Goal: Use online tool/utility

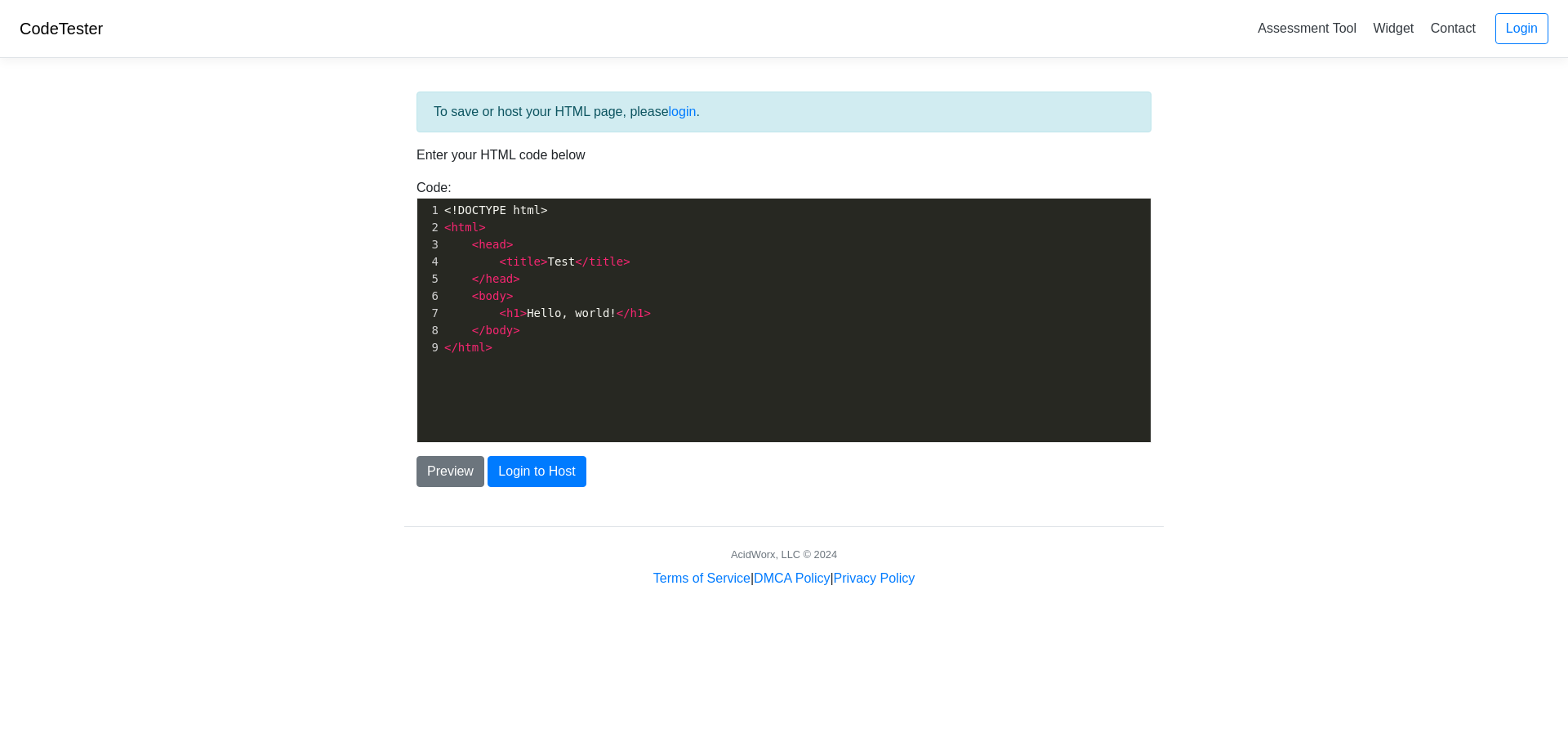
scroll to position [6, 0]
type textarea "<!DOCTYPE html> <html> <head> <title>Test</title> </head> <body> <h1>Hello, wor…"
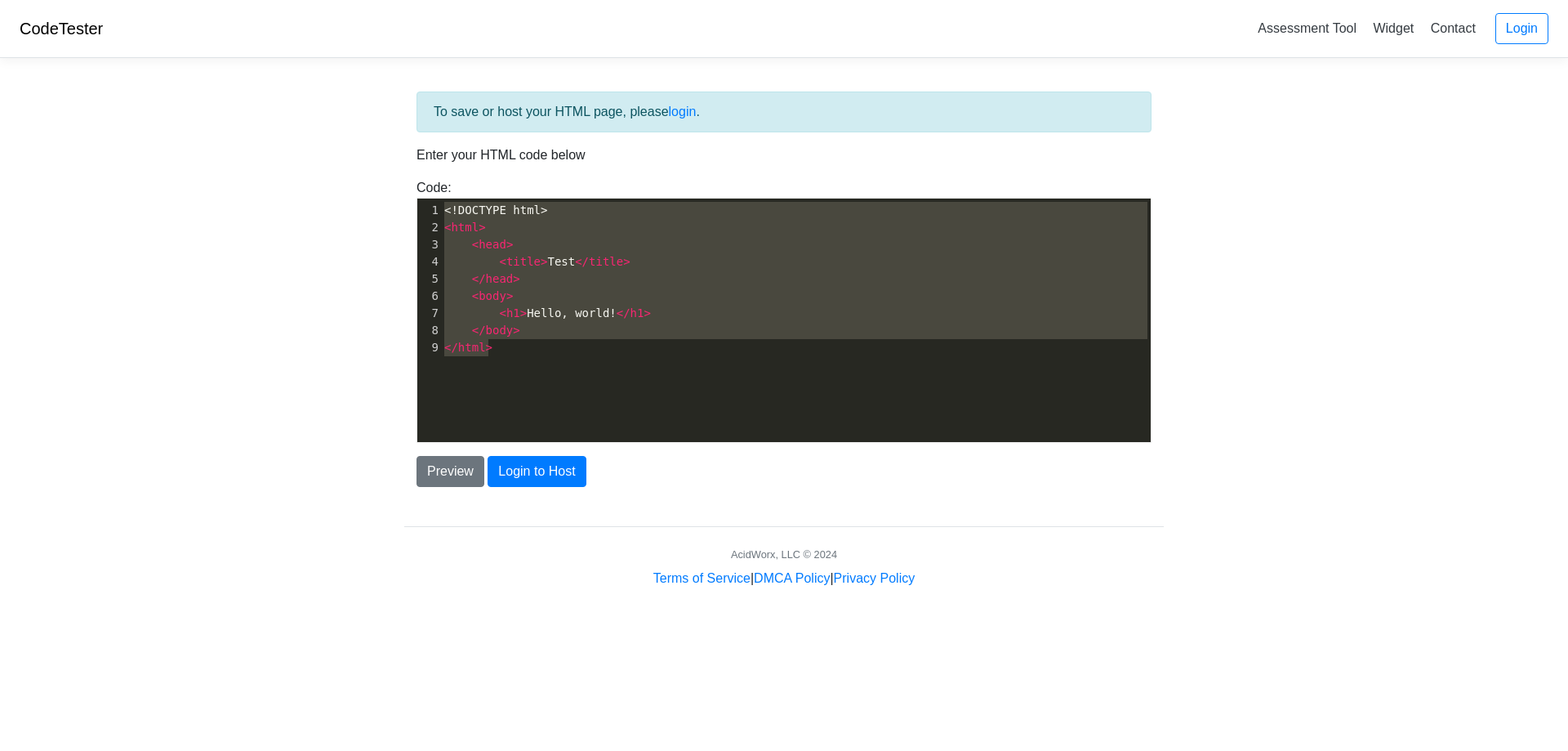
drag, startPoint x: 500, startPoint y: 390, endPoint x: 179, endPoint y: 80, distance: 446.3
click at [181, 81] on body "CodeTester Assessment Tool Widget Contact Login To save or host your HTML page,…" at bounding box center [784, 294] width 1568 height 588
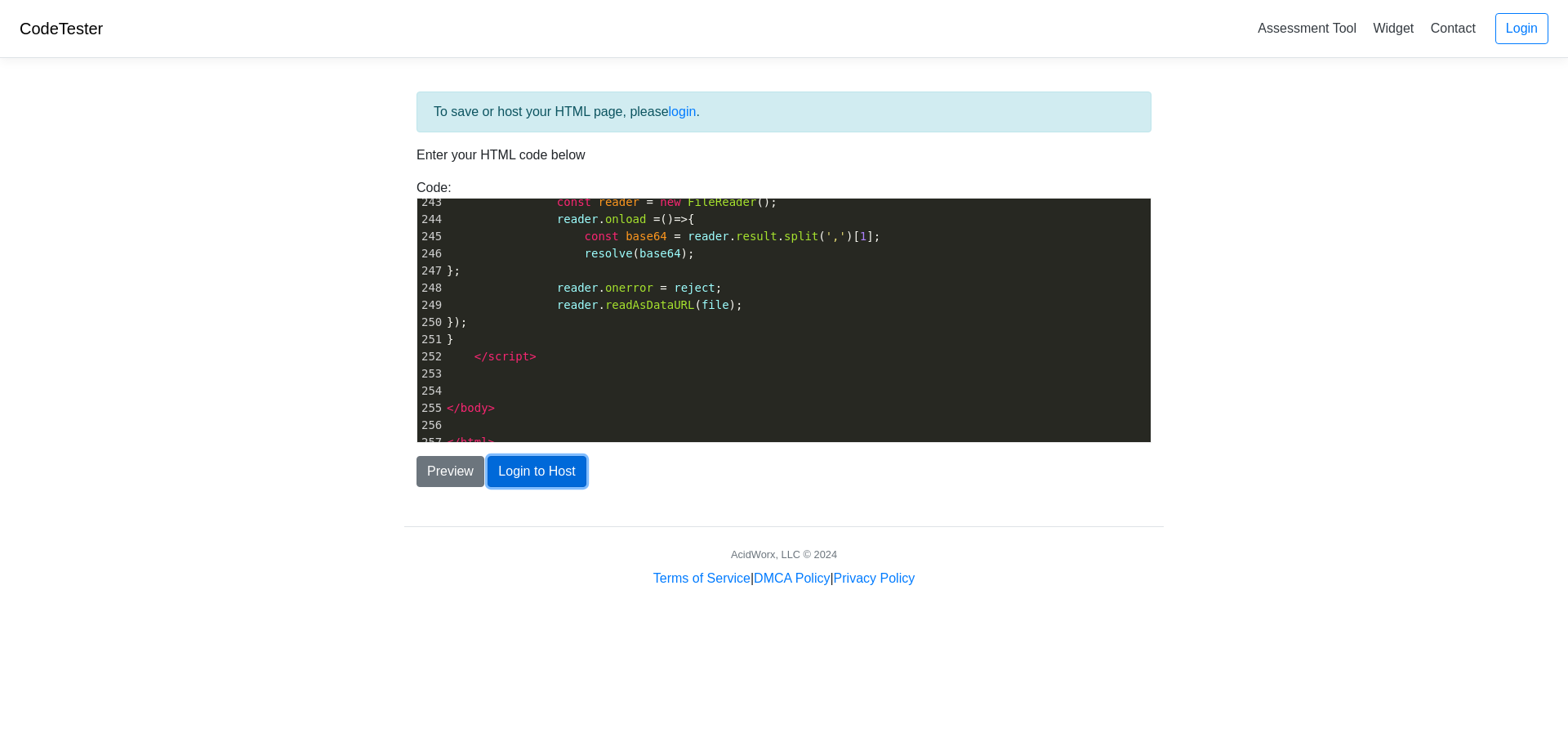
click at [551, 465] on button "Login to Host" at bounding box center [536, 472] width 98 height 31
